Goal: Communication & Community: Share content

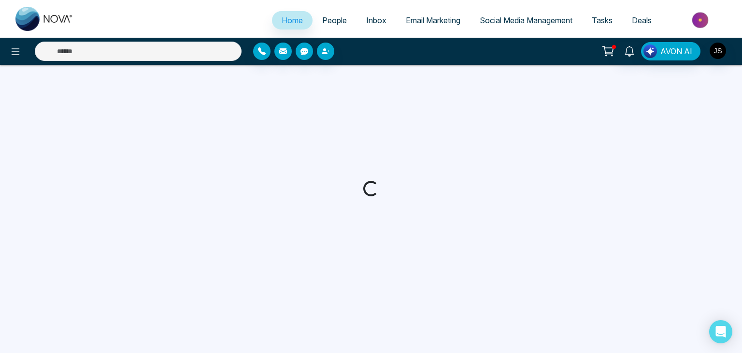
select select "*"
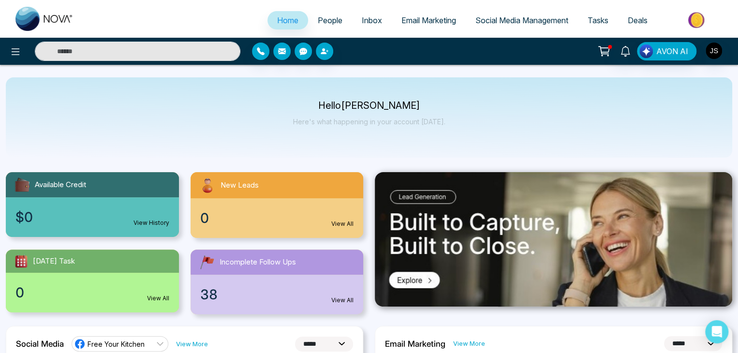
click at [371, 239] on div at bounding box center [553, 243] width 369 height 142
click at [506, 21] on span "Social Media Management" at bounding box center [521, 20] width 93 height 10
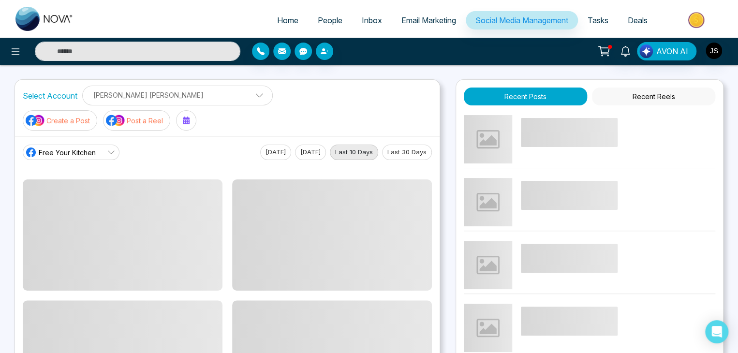
click at [99, 145] on link "Free Your Kitchen" at bounding box center [71, 152] width 97 height 15
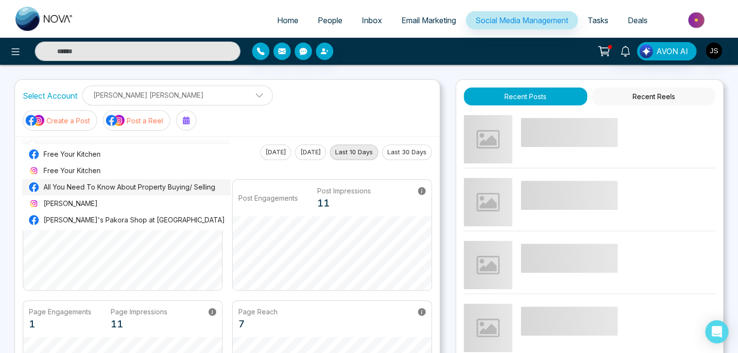
click at [98, 187] on span "All You Need To Know About Property Buying/ Selling" at bounding box center [133, 187] width 181 height 11
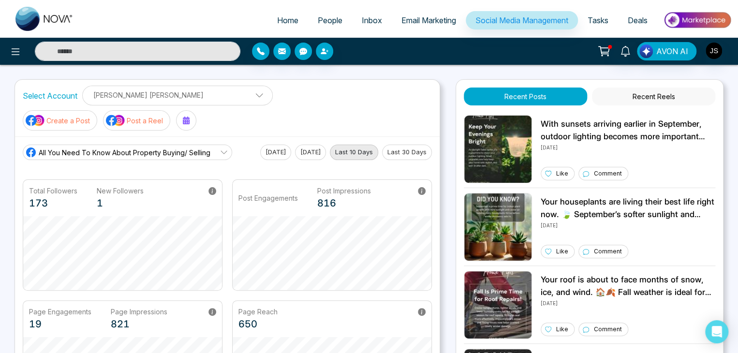
click at [220, 148] on icon at bounding box center [224, 152] width 8 height 8
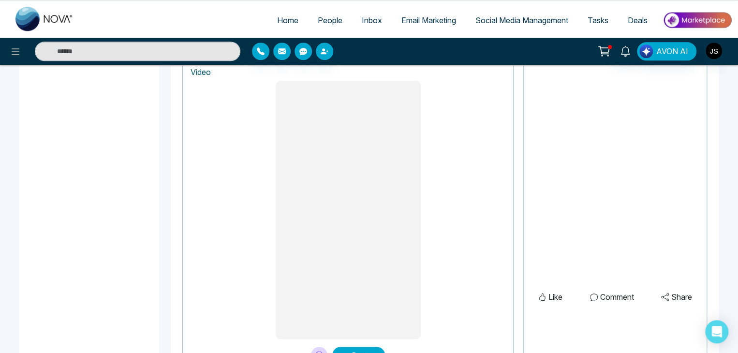
scroll to position [445, 0]
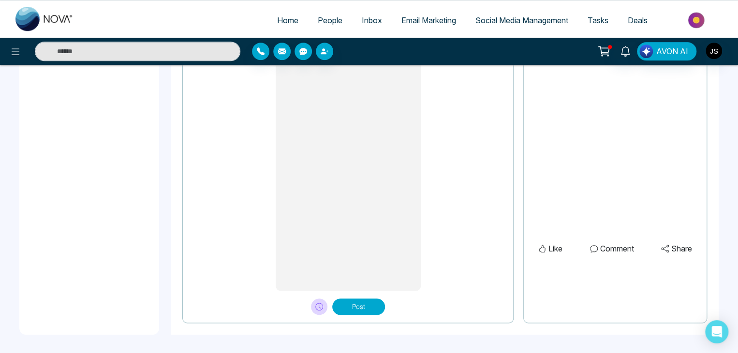
click at [351, 303] on button "Post" at bounding box center [358, 306] width 53 height 16
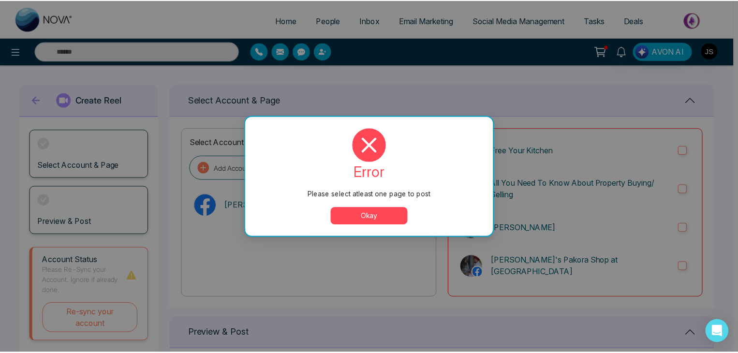
scroll to position [0, 0]
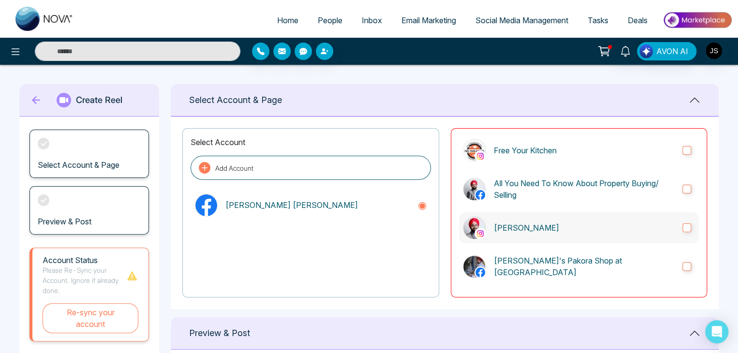
click at [676, 228] on label "[PERSON_NAME]" at bounding box center [579, 227] width 240 height 31
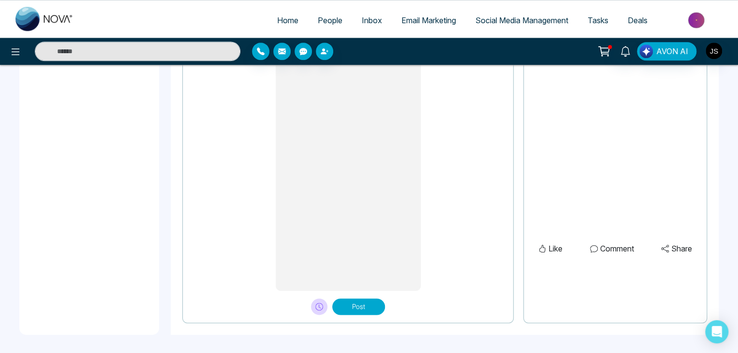
scroll to position [155, 0]
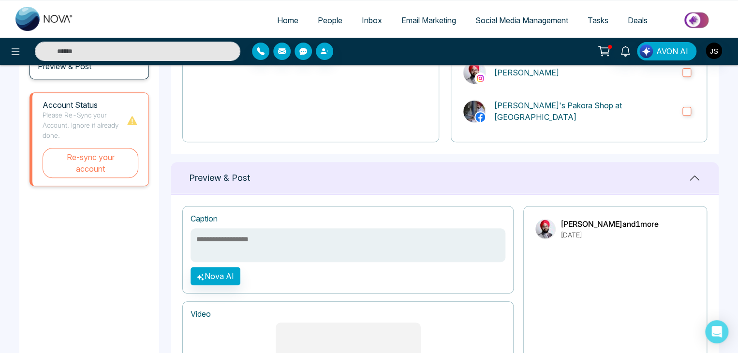
click at [259, 247] on textarea at bounding box center [347, 245] width 315 height 34
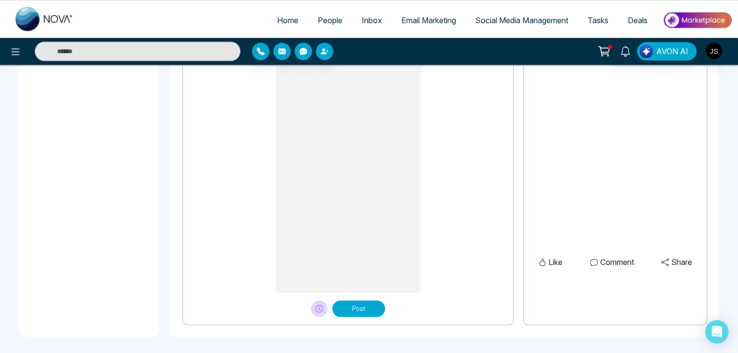
scroll to position [445, 0]
type textarea "**********"
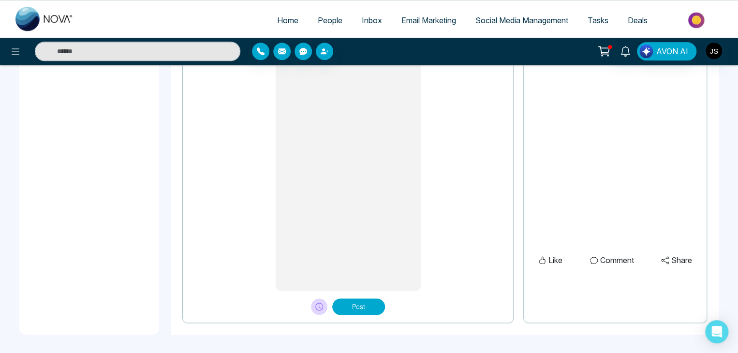
click at [360, 306] on button "Post" at bounding box center [358, 306] width 53 height 16
click at [354, 305] on button "Post" at bounding box center [358, 306] width 53 height 16
click at [356, 304] on button "Post" at bounding box center [358, 306] width 53 height 16
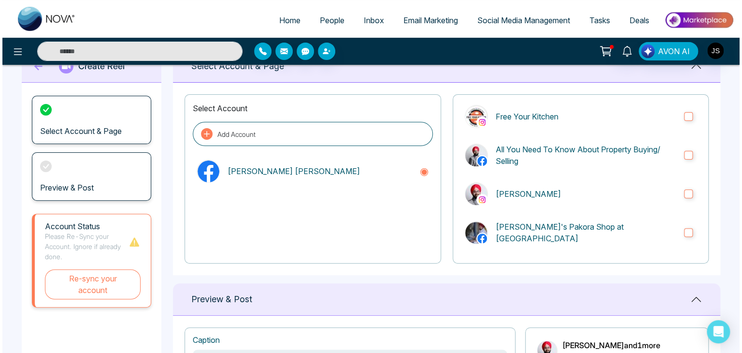
scroll to position [0, 0]
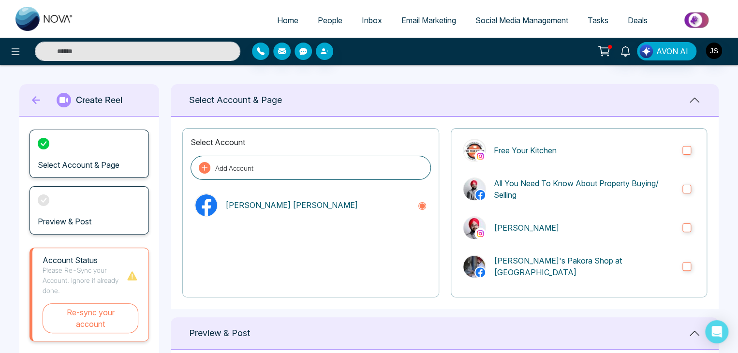
click at [37, 100] on icon at bounding box center [36, 100] width 8 height 8
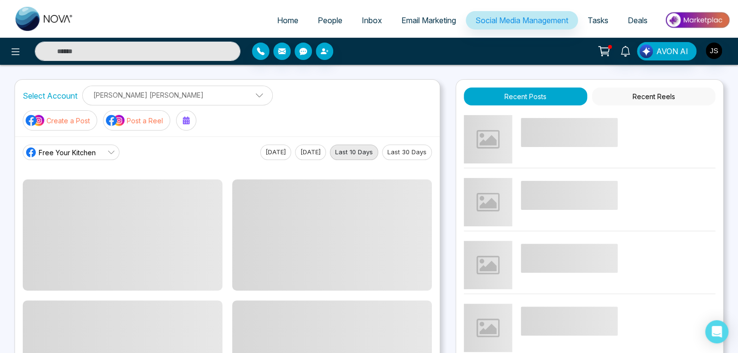
click at [101, 145] on link "Free Your Kitchen" at bounding box center [71, 152] width 97 height 15
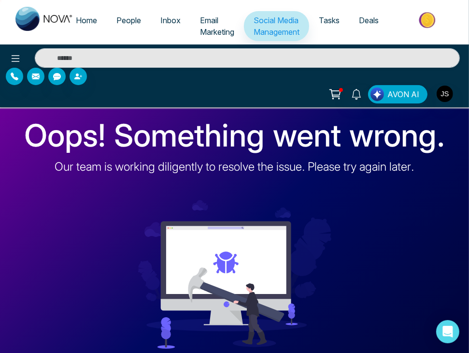
click at [463, 27] on img at bounding box center [428, 20] width 70 height 22
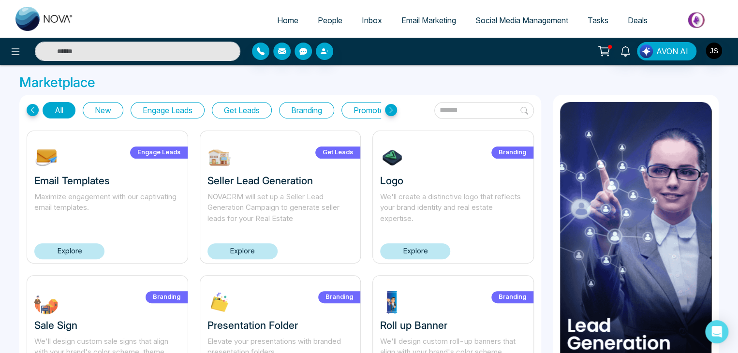
click at [518, 24] on span "Social Media Management" at bounding box center [521, 20] width 93 height 10
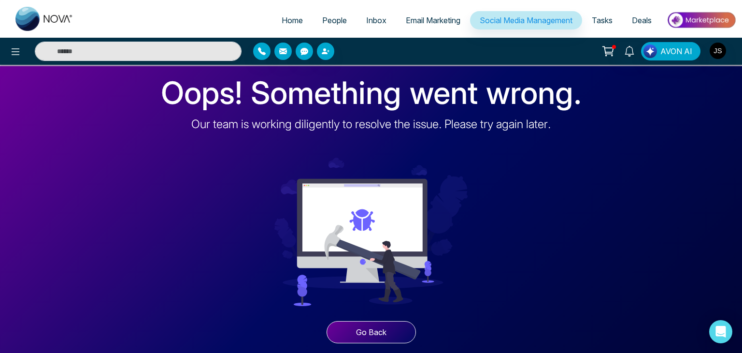
click at [115, 96] on div "Oops! Something went wrong. Our team is working diligently to resolve the issue…" at bounding box center [371, 209] width 742 height 288
